Goal: Information Seeking & Learning: Learn about a topic

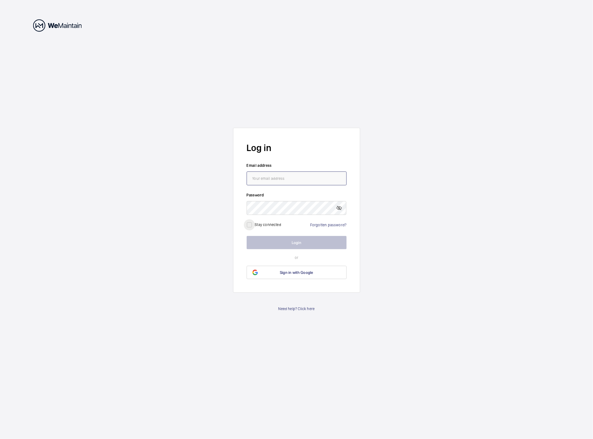
type input "[PERSON_NAME][EMAIL_ADDRESS][PERSON_NAME][DOMAIN_NAME]"
click at [252, 224] on input "checkbox" at bounding box center [249, 224] width 11 height 11
checkbox input "true"
click at [285, 241] on button "Login" at bounding box center [297, 242] width 100 height 13
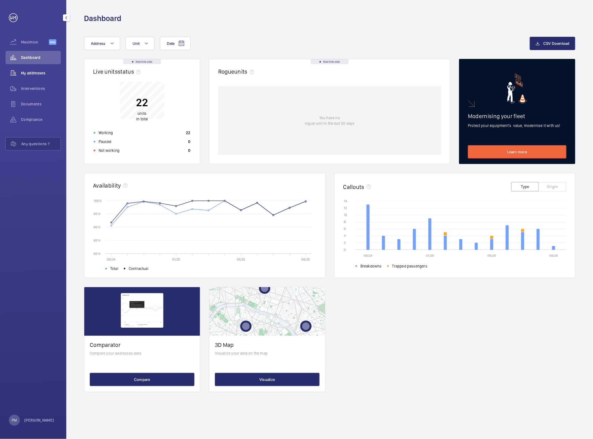
click at [33, 73] on span "My addresses" at bounding box center [41, 73] width 40 height 6
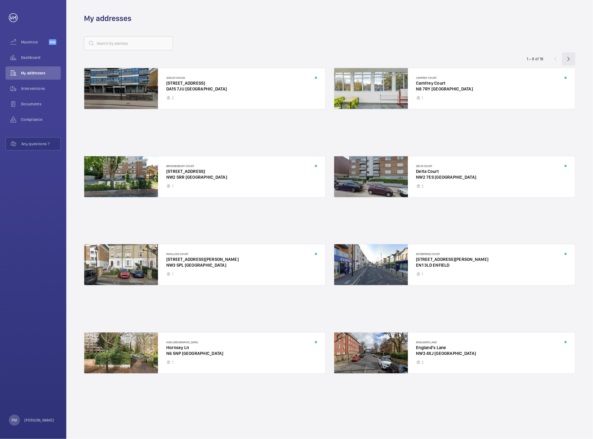
click at [571, 57] on wm-front-icon-button at bounding box center [568, 58] width 13 height 13
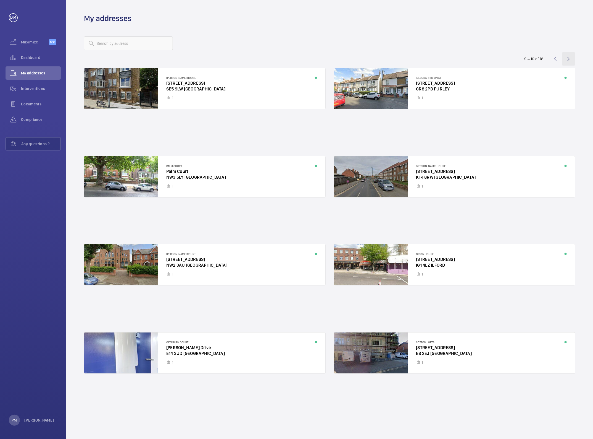
click at [570, 59] on wm-front-icon-button at bounding box center [568, 58] width 13 height 13
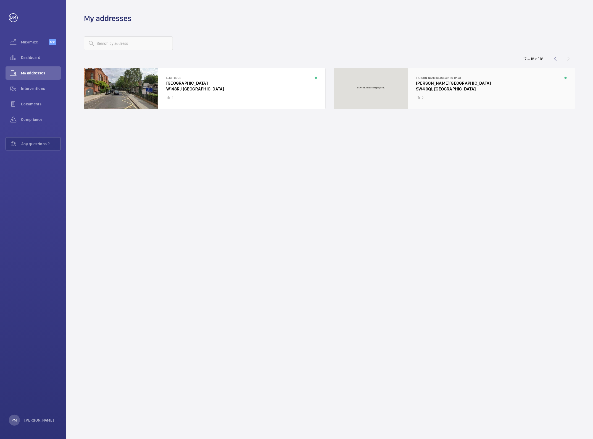
click at [431, 88] on div at bounding box center [454, 88] width 241 height 41
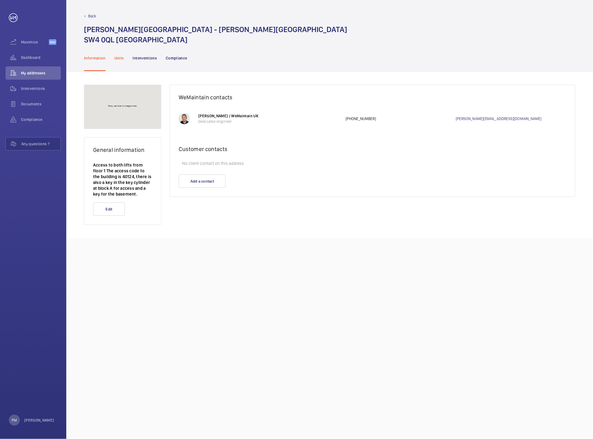
click at [119, 55] on p "Units" at bounding box center [119, 58] width 10 height 6
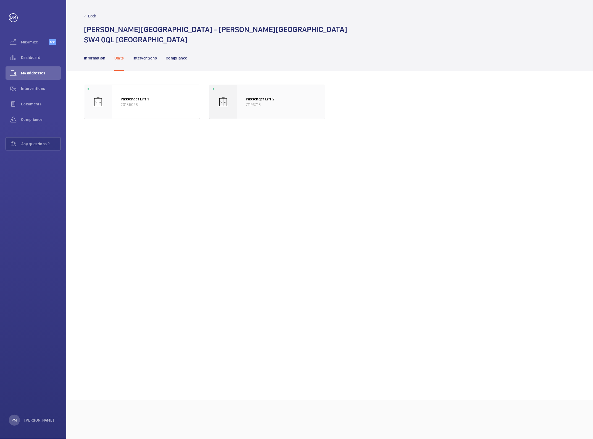
click at [289, 105] on p "71193716" at bounding box center [281, 105] width 70 height 6
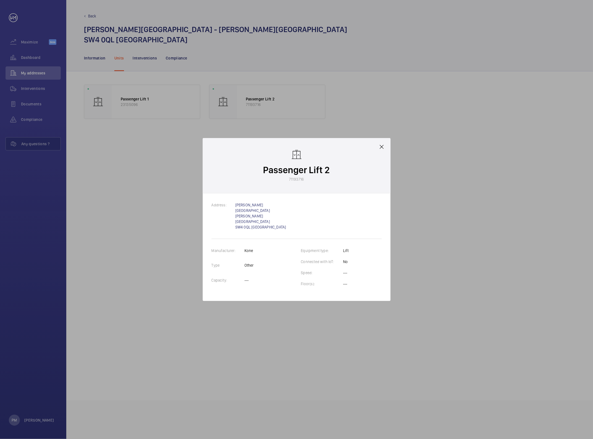
drag, startPoint x: 379, startPoint y: 149, endPoint x: 383, endPoint y: 152, distance: 5.2
click at [379, 150] on mat-icon at bounding box center [382, 146] width 7 height 7
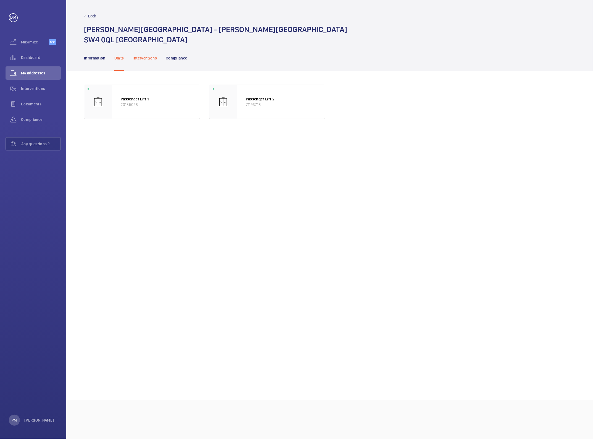
click at [140, 56] on p "Interventions" at bounding box center [145, 58] width 24 height 6
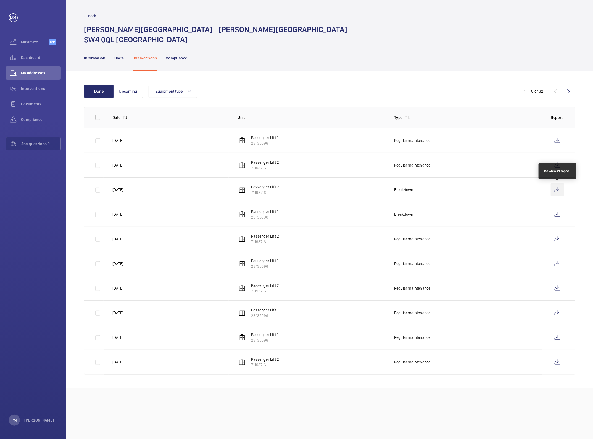
click at [554, 188] on wm-front-icon-button at bounding box center [557, 189] width 13 height 13
click at [560, 170] on wm-front-icon-button at bounding box center [557, 164] width 13 height 13
click at [17, 17] on link at bounding box center [13, 17] width 9 height 9
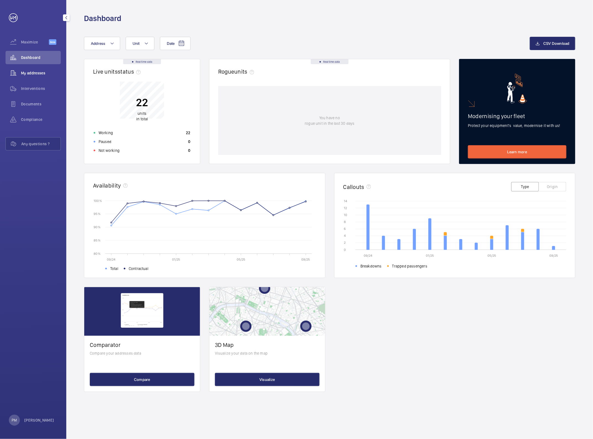
click at [42, 75] on span "My addresses" at bounding box center [41, 73] width 40 height 6
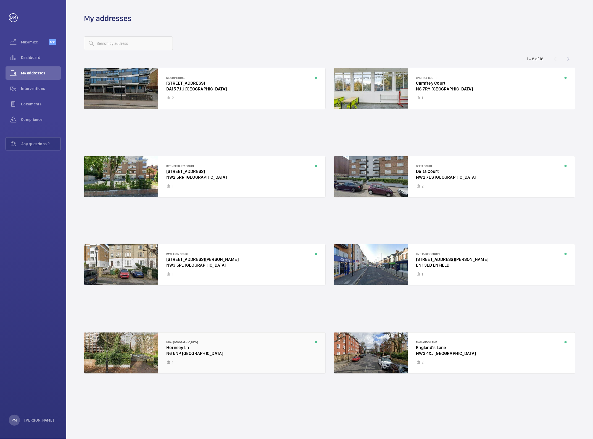
click at [177, 344] on div at bounding box center [204, 352] width 241 height 41
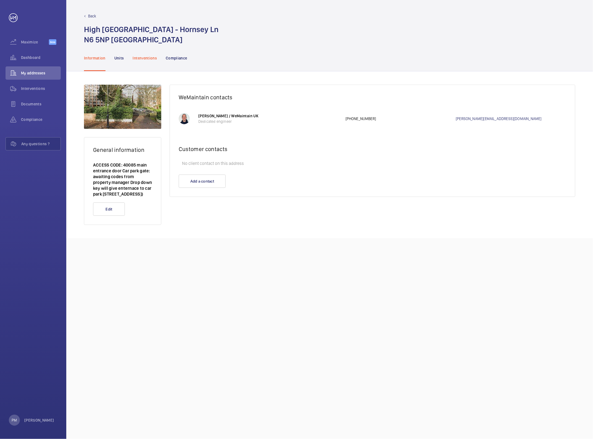
click at [136, 59] on p "Interventions" at bounding box center [145, 58] width 24 height 6
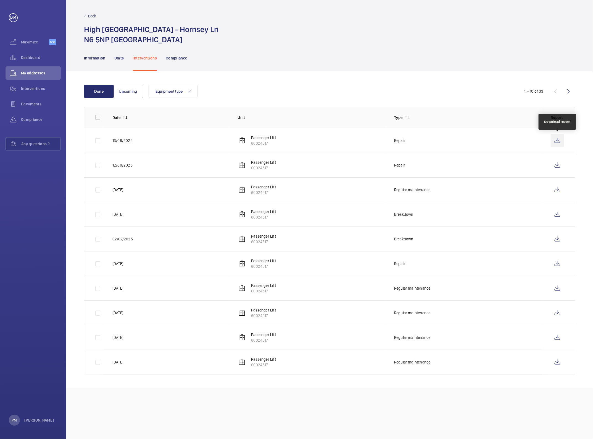
click at [559, 140] on wm-front-icon-button at bounding box center [557, 140] width 13 height 13
click at [558, 164] on wm-front-icon-button at bounding box center [557, 164] width 13 height 13
click at [30, 40] on span "Maximize" at bounding box center [35, 42] width 28 height 6
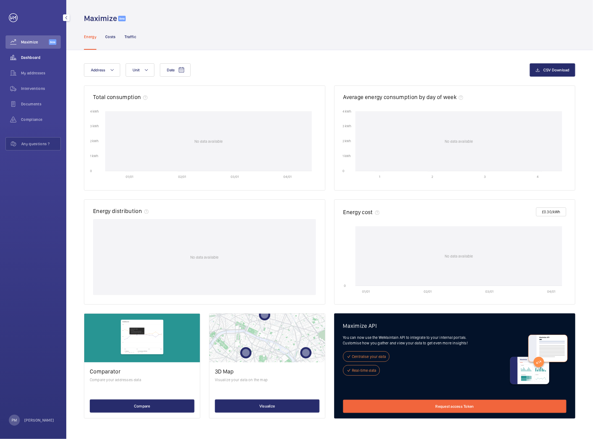
click at [28, 56] on span "Dashboard" at bounding box center [41, 58] width 40 height 6
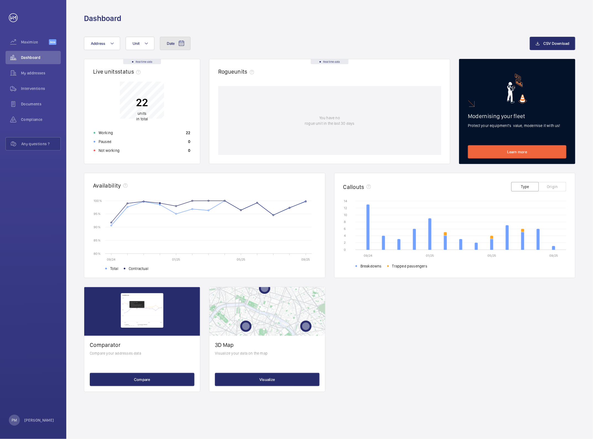
click at [171, 46] on button "Date" at bounding box center [175, 43] width 31 height 13
click at [185, 68] on input "text" at bounding box center [185, 67] width 39 height 14
type input "01012025"
click at [185, 68] on input "01012025" at bounding box center [185, 67] width 39 height 14
drag, startPoint x: 198, startPoint y: 68, endPoint x: 127, endPoint y: 56, distance: 71.7
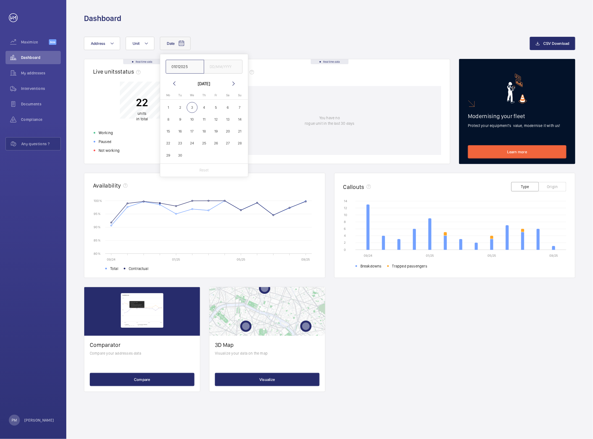
click at [127, 56] on div "Date 01012025 [DATE] [DATE] Mo [DATE] Tu [DATE] We [DATE] Th [DATE] Fr [DATE] S…" at bounding box center [330, 48] width 492 height 22
click at [165, 45] on button "Date" at bounding box center [175, 43] width 31 height 13
click at [172, 83] on mat-icon at bounding box center [174, 83] width 7 height 7
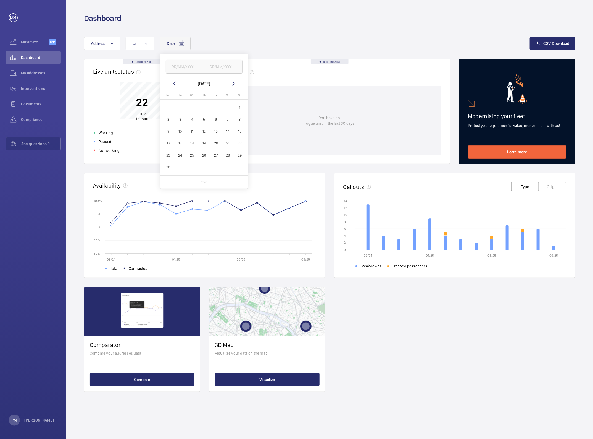
click at [172, 83] on mat-icon at bounding box center [174, 83] width 7 height 7
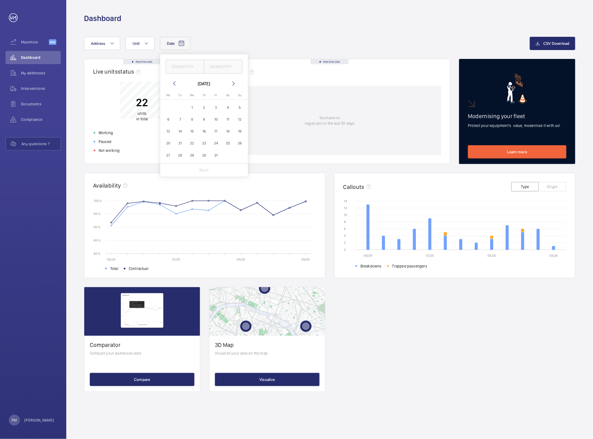
click at [199, 105] on span "2" at bounding box center [204, 107] width 11 height 11
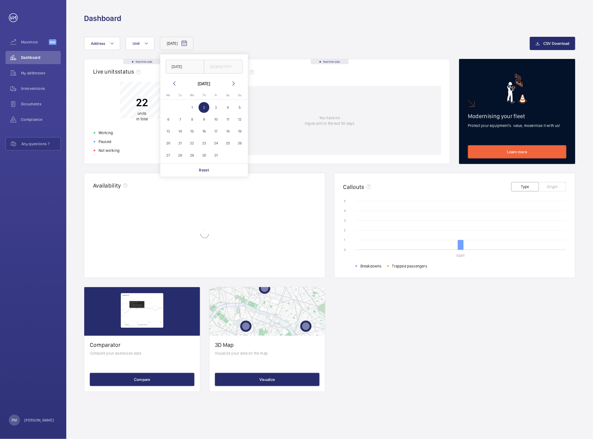
click at [194, 107] on span "1" at bounding box center [192, 107] width 11 height 11
type input "[DATE]"
click at [223, 74] on div "[DATE] [DATE] [DATE] Mo [DATE] Tu [DATE] We [DATE] Th [DATE] Fr [DATE] Sa [DATE…" at bounding box center [204, 115] width 88 height 122
click at [225, 67] on input "text" at bounding box center [223, 67] width 39 height 14
click at [234, 85] on mat-icon at bounding box center [233, 83] width 7 height 7
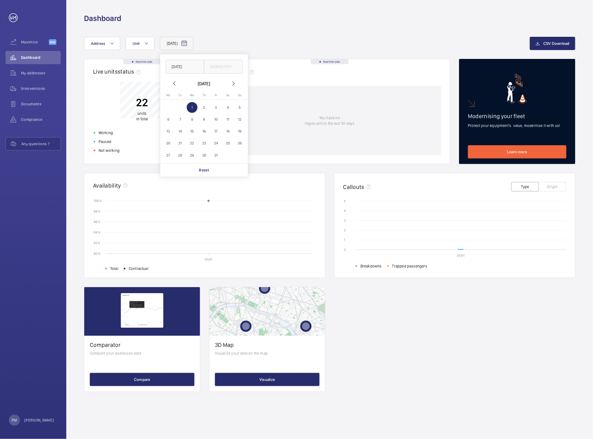
click at [234, 85] on mat-icon at bounding box center [233, 83] width 7 height 7
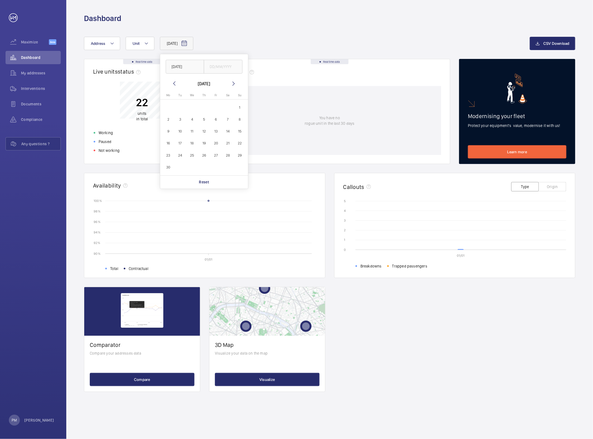
click at [234, 85] on mat-icon at bounding box center [233, 83] width 7 height 7
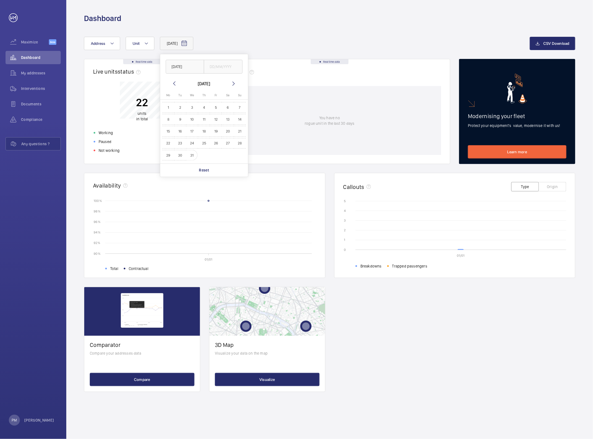
click at [190, 151] on span "31" at bounding box center [192, 155] width 11 height 11
type input "[DATE]"
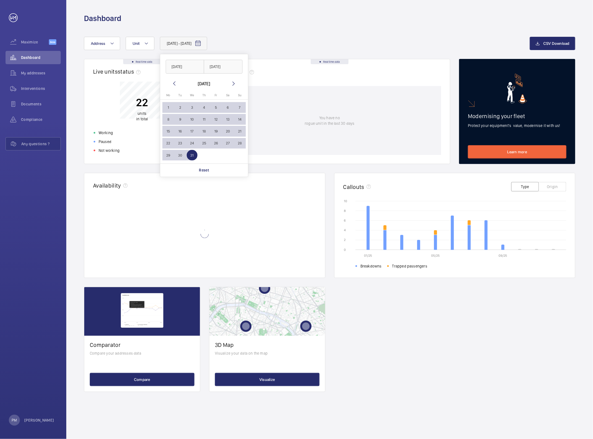
click at [273, 171] on div "Real time data Live units status﻿ 22 units in total Working 22 Paused 0 Not wor…" at bounding box center [330, 225] width 492 height 333
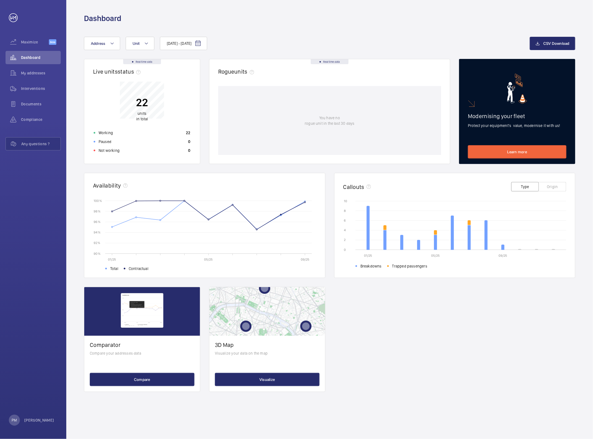
click at [550, 187] on button "Origin" at bounding box center [553, 186] width 28 height 9
click at [528, 186] on button "Type" at bounding box center [525, 186] width 28 height 9
click at [128, 372] on button "Compare" at bounding box center [142, 378] width 105 height 13
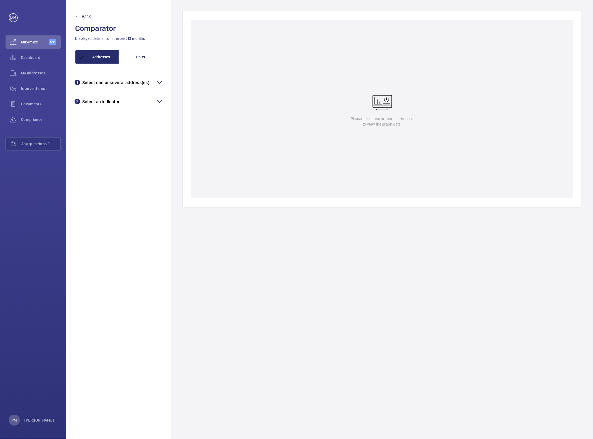
click at [143, 83] on h3 "1 Select one or several address(es)" at bounding box center [112, 83] width 75 height 6
click at [140, 117] on button "Select one or several address(es)" at bounding box center [119, 115] width 92 height 13
click at [116, 164] on span "[STREET_ADDRESS]" at bounding box center [119, 165] width 63 height 6
click at [87, 164] on input "[STREET_ADDRESS]" at bounding box center [81, 165] width 11 height 11
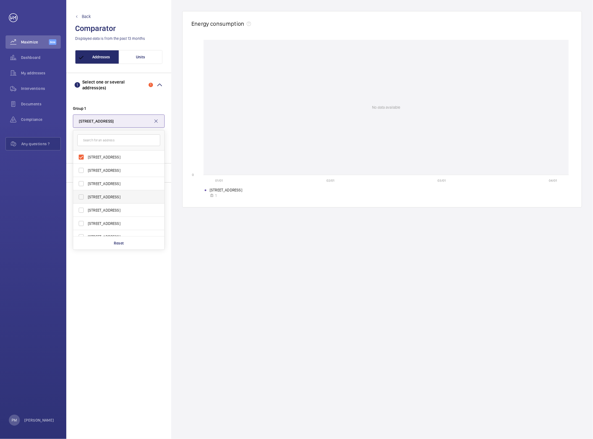
click at [115, 199] on span "[STREET_ADDRESS]" at bounding box center [119, 197] width 63 height 6
click at [87, 199] on input "[STREET_ADDRESS]" at bounding box center [81, 196] width 11 height 11
click at [147, 123] on button "2 Addresses" at bounding box center [119, 120] width 92 height 13
click at [146, 165] on mat-expansion-panel-header "2 Select an indicator" at bounding box center [118, 172] width 105 height 19
click at [93, 192] on span "Availability rate" at bounding box center [90, 192] width 26 height 4
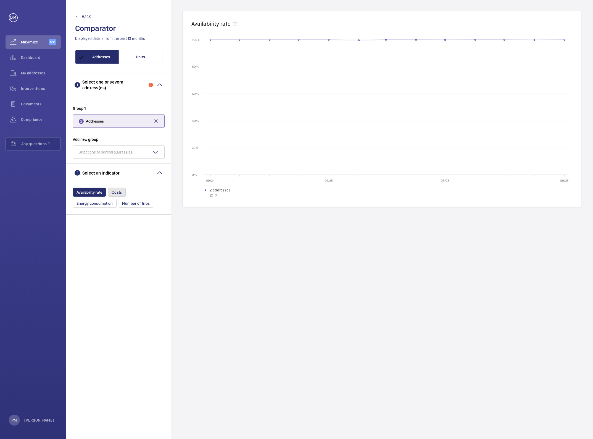
click at [119, 193] on span "Costs" at bounding box center [117, 192] width 10 height 4
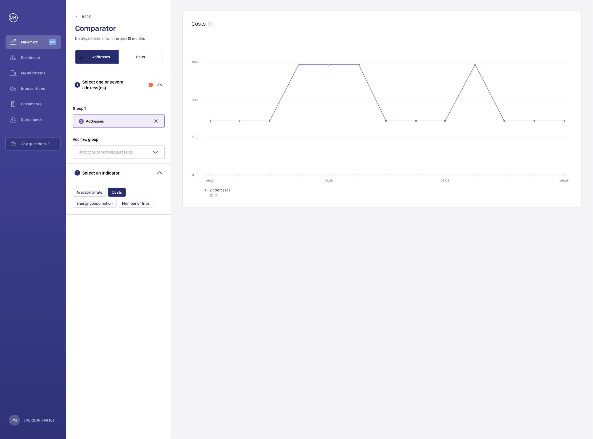
click at [119, 122] on button "2 Addresses" at bounding box center [119, 120] width 92 height 13
click at [104, 181] on span "[STREET_ADDRESS]" at bounding box center [119, 184] width 63 height 6
click at [87, 181] on input "[STREET_ADDRESS]" at bounding box center [81, 183] width 11 height 11
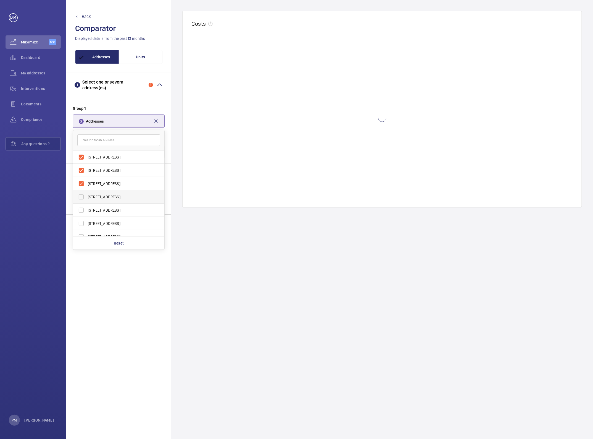
click at [103, 198] on span "[STREET_ADDRESS]" at bounding box center [119, 197] width 63 height 6
click at [87, 198] on input "[STREET_ADDRESS]" at bounding box center [81, 196] width 11 height 11
click at [103, 210] on span "[STREET_ADDRESS]" at bounding box center [119, 210] width 63 height 6
click at [87, 210] on input "[STREET_ADDRESS]" at bounding box center [81, 209] width 11 height 11
click at [103, 223] on span "[STREET_ADDRESS]" at bounding box center [119, 224] width 63 height 6
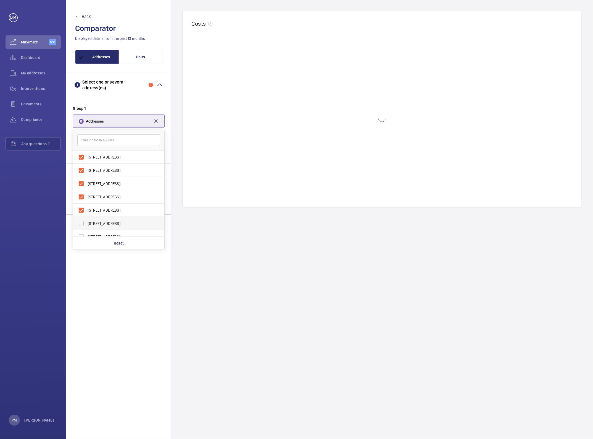
click at [87, 223] on input "[STREET_ADDRESS]" at bounding box center [81, 223] width 11 height 11
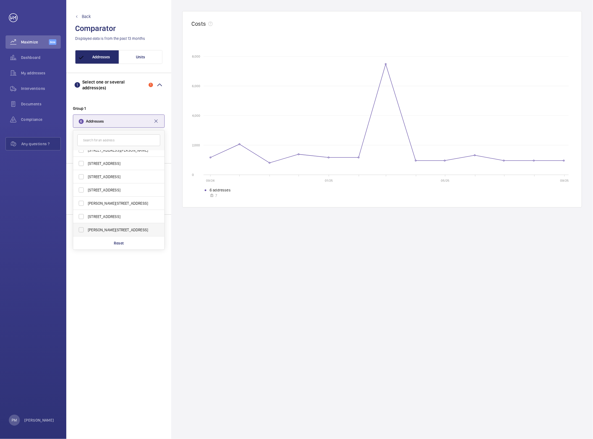
click at [104, 229] on span "[PERSON_NAME][STREET_ADDRESS]" at bounding box center [119, 230] width 63 height 6
click at [87, 229] on input "[PERSON_NAME][STREET_ADDRESS]" at bounding box center [81, 229] width 11 height 11
click at [104, 228] on span "[STREET_ADDRESS]" at bounding box center [119, 230] width 63 height 6
click at [87, 228] on input "[STREET_ADDRESS]" at bounding box center [81, 229] width 11 height 11
click at [104, 228] on span "[PERSON_NAME][STREET_ADDRESS]" at bounding box center [119, 230] width 63 height 6
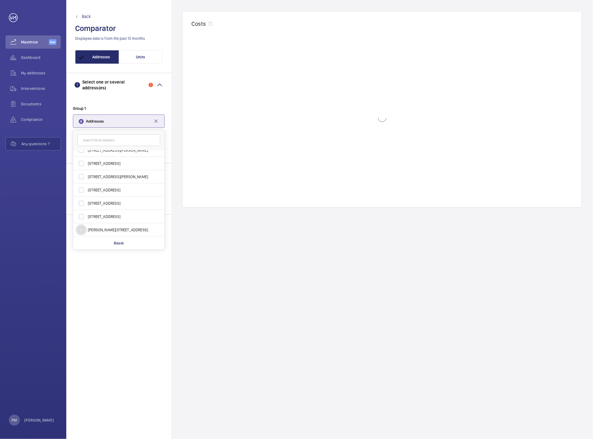
click at [87, 228] on input "[PERSON_NAME][STREET_ADDRESS]" at bounding box center [81, 229] width 11 height 11
click at [104, 228] on span "[STREET_ADDRESS]" at bounding box center [119, 230] width 63 height 6
click at [87, 228] on input "[STREET_ADDRESS]" at bounding box center [81, 229] width 11 height 11
click at [104, 228] on span "[STREET_ADDRESS]" at bounding box center [119, 230] width 63 height 6
click at [87, 228] on input "[STREET_ADDRESS]" at bounding box center [81, 229] width 11 height 11
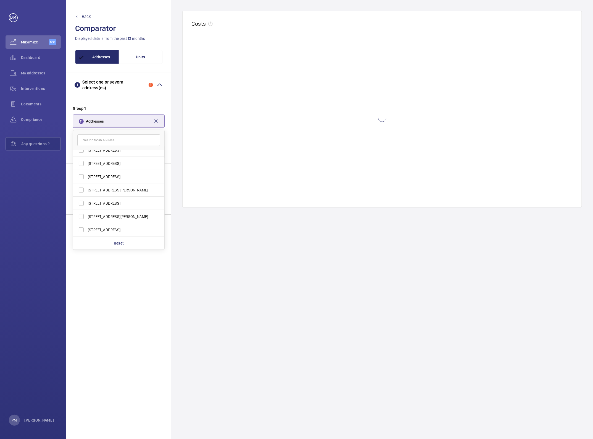
click at [104, 228] on span "[STREET_ADDRESS]" at bounding box center [119, 230] width 63 height 6
click at [87, 228] on input "[STREET_ADDRESS]" at bounding box center [81, 229] width 11 height 11
click at [113, 231] on span "[STREET_ADDRESS][PERSON_NAME]" at bounding box center [119, 230] width 63 height 6
click at [87, 231] on input "[STREET_ADDRESS][PERSON_NAME]" at bounding box center [81, 229] width 11 height 11
click at [113, 229] on span "[STREET_ADDRESS]" at bounding box center [119, 230] width 63 height 6
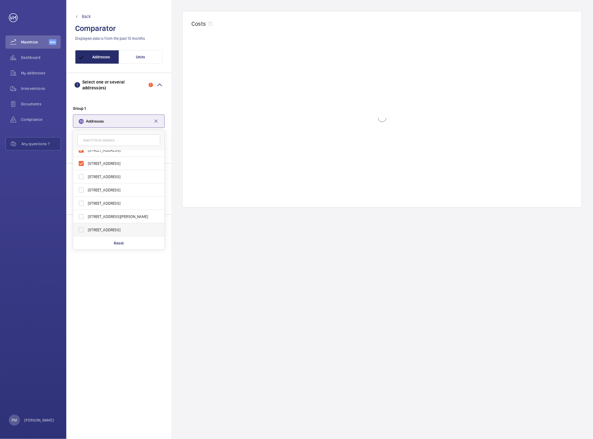
click at [87, 229] on input "[STREET_ADDRESS]" at bounding box center [81, 229] width 11 height 11
click at [113, 229] on span "[STREET_ADDRESS][PERSON_NAME]" at bounding box center [119, 230] width 63 height 6
click at [87, 229] on input "[STREET_ADDRESS][PERSON_NAME]" at bounding box center [81, 229] width 11 height 11
click at [113, 229] on span "[STREET_ADDRESS]" at bounding box center [119, 230] width 63 height 6
click at [87, 229] on input "[STREET_ADDRESS]" at bounding box center [81, 229] width 11 height 11
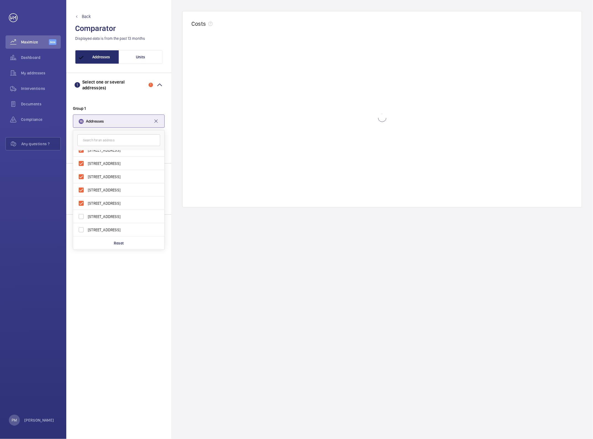
click at [113, 229] on span "[STREET_ADDRESS]" at bounding box center [119, 230] width 63 height 6
click at [87, 229] on input "[STREET_ADDRESS]" at bounding box center [81, 229] width 11 height 11
click at [113, 229] on span "[STREET_ADDRESS]" at bounding box center [119, 230] width 63 height 6
click at [87, 229] on input "[STREET_ADDRESS]" at bounding box center [81, 229] width 11 height 11
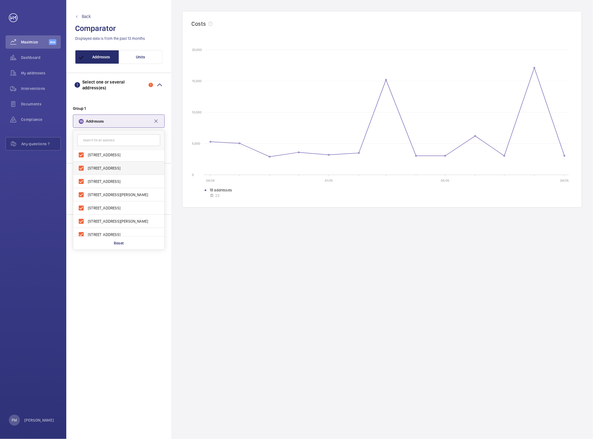
scroll to position [0, 0]
click at [131, 298] on wm-front-comparator-side-panel "Back Comparator Displayed data is from the past 13 months Addresses Units 1 Sel…" at bounding box center [118, 219] width 105 height 439
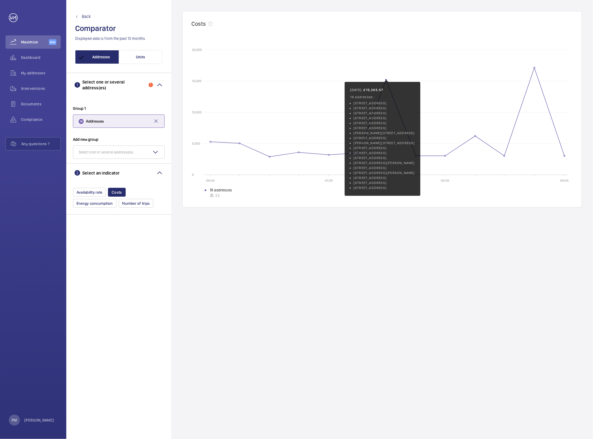
click at [386, 80] on circle at bounding box center [386, 79] width 1 height 1
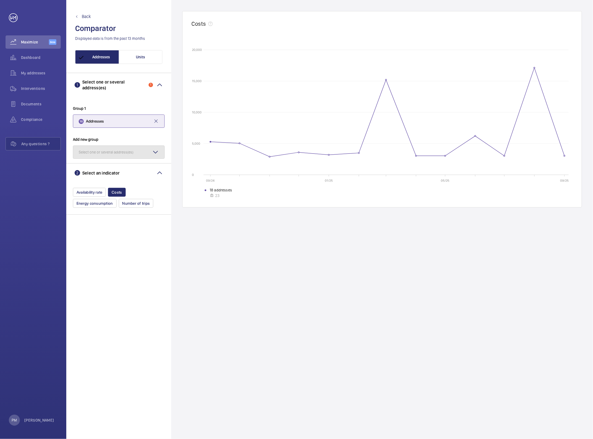
click at [156, 152] on mat-icon "button" at bounding box center [155, 152] width 7 height 7
click at [127, 284] on wm-front-comparator-side-panel "Back Comparator Displayed data is from the past 13 months Addresses Units 1 Sel…" at bounding box center [118, 219] width 105 height 439
click at [81, 13] on div "Back" at bounding box center [118, 16] width 87 height 7
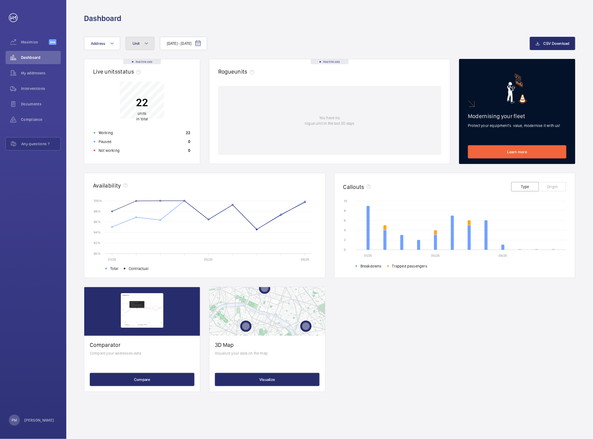
click at [140, 44] on button "Unit" at bounding box center [140, 43] width 29 height 13
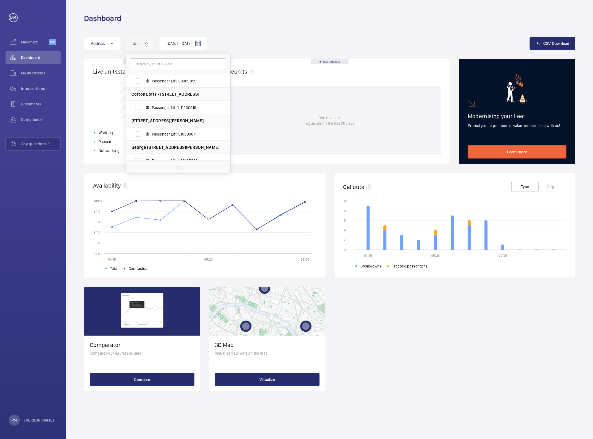
scroll to position [444, 0]
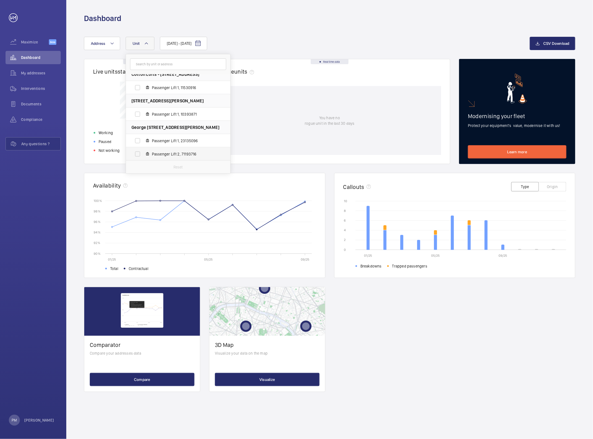
click at [178, 151] on span "Passenger Lift 2, 71193716" at bounding box center [184, 154] width 64 height 6
click at [143, 151] on input "Passenger Lift 2, 71193716" at bounding box center [137, 153] width 11 height 11
checkbox input "true"
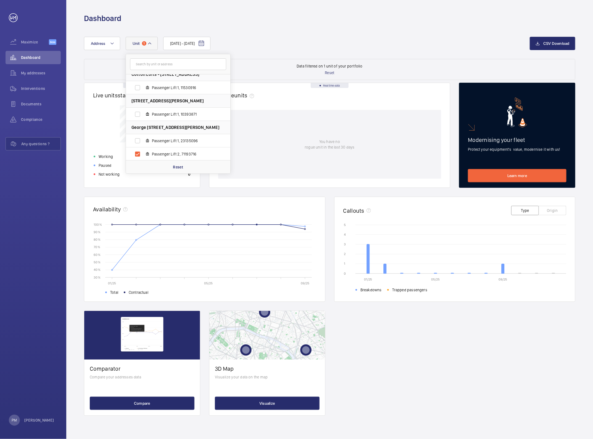
click at [331, 196] on div "Real time data Live units status﻿ 1 unit in total Working 1 Paused 0 Not workin…" at bounding box center [330, 249] width 492 height 333
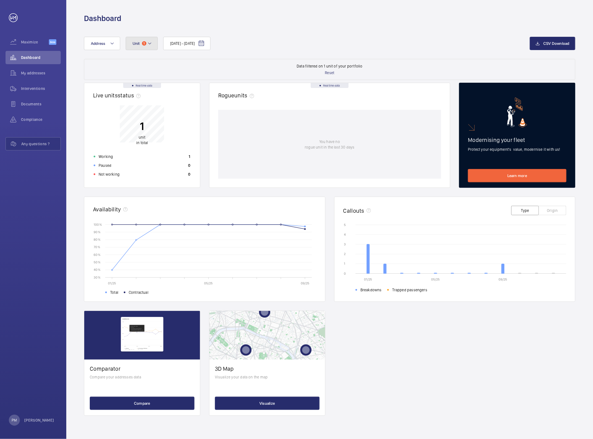
click at [137, 39] on button "Unit 1" at bounding box center [142, 43] width 32 height 13
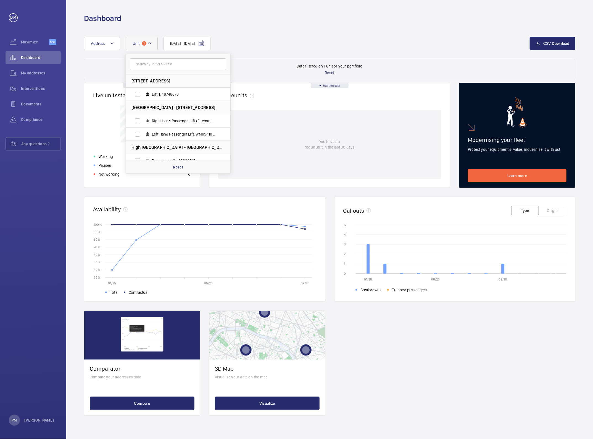
scroll to position [444, 0]
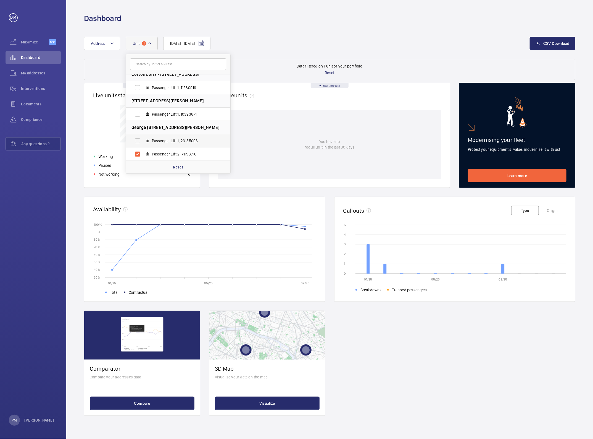
click at [164, 136] on label "Passenger Lift 1, 23135096" at bounding box center [174, 140] width 96 height 13
click at [143, 136] on input "Passenger Lift 1, 23135096" at bounding box center [137, 140] width 11 height 11
checkbox input "true"
click at [158, 151] on span "Passenger Lift 2, 71193716" at bounding box center [184, 154] width 64 height 6
click at [143, 151] on input "Passenger Lift 2, 71193716" at bounding box center [137, 153] width 11 height 11
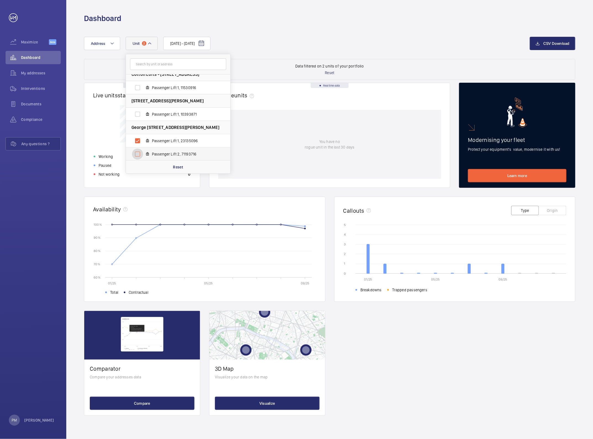
checkbox input "false"
click at [469, 269] on icon at bounding box center [469, 269] width 3 height 10
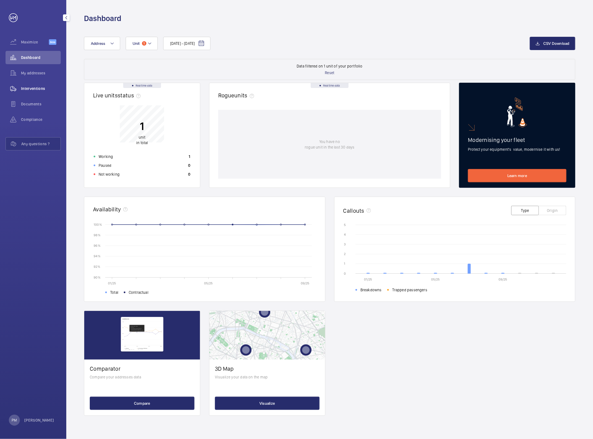
click at [39, 89] on span "Interventions" at bounding box center [41, 89] width 40 height 6
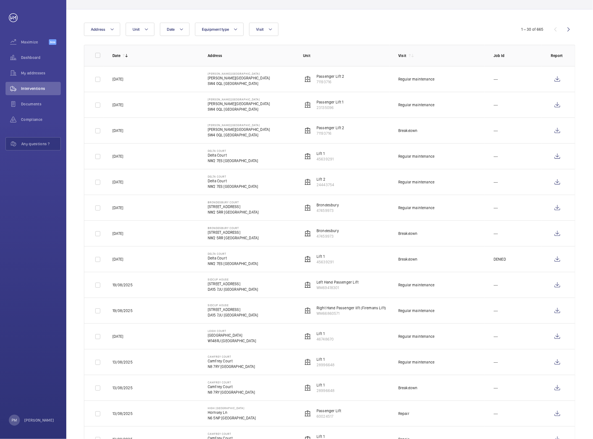
scroll to position [57, 0]
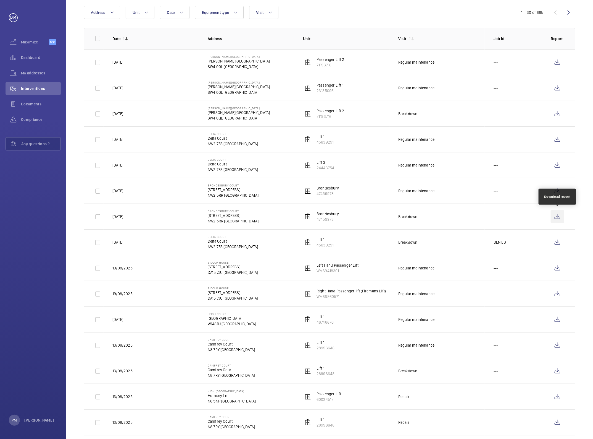
click at [557, 218] on wm-front-icon-button at bounding box center [557, 216] width 13 height 13
